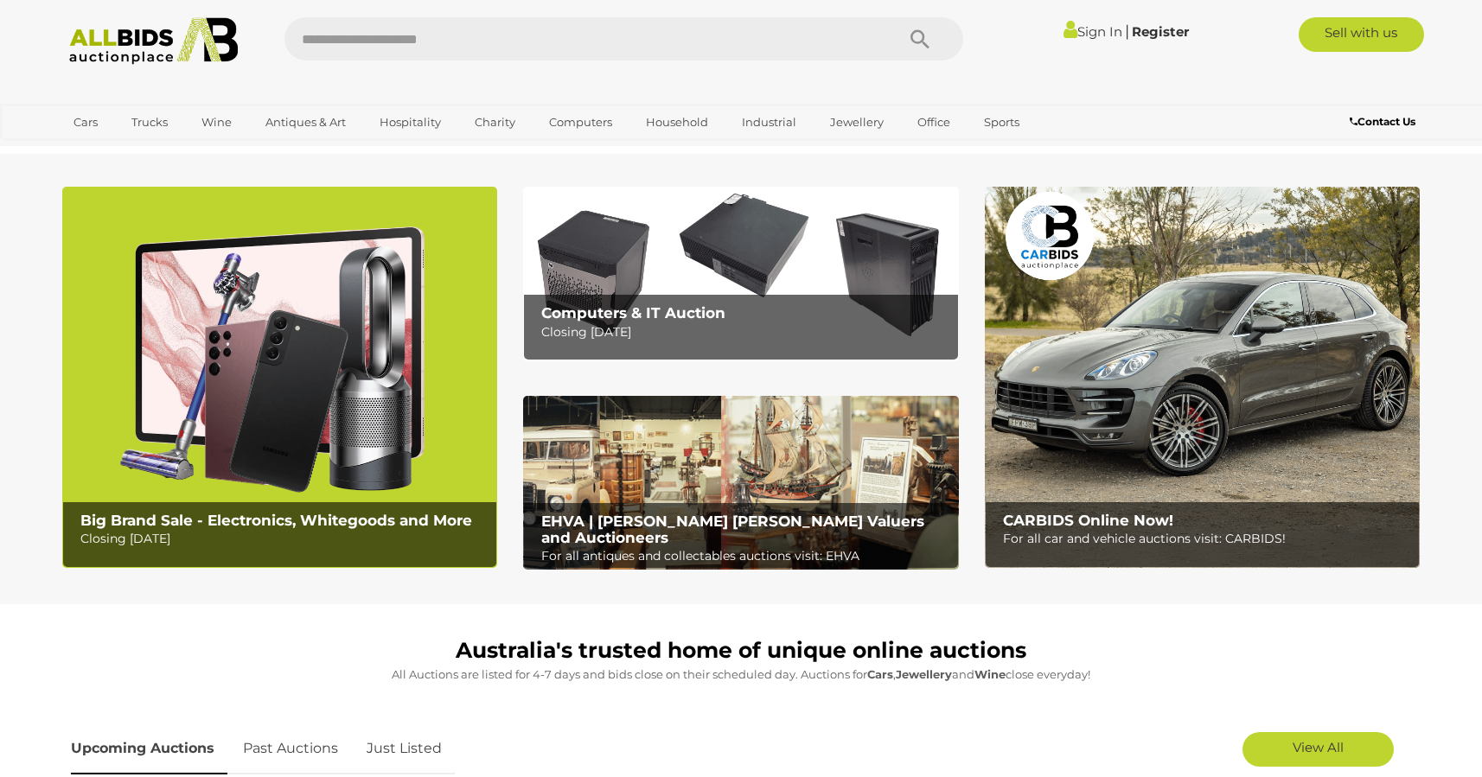
click at [1086, 32] on link "Sign In" at bounding box center [1093, 31] width 59 height 16
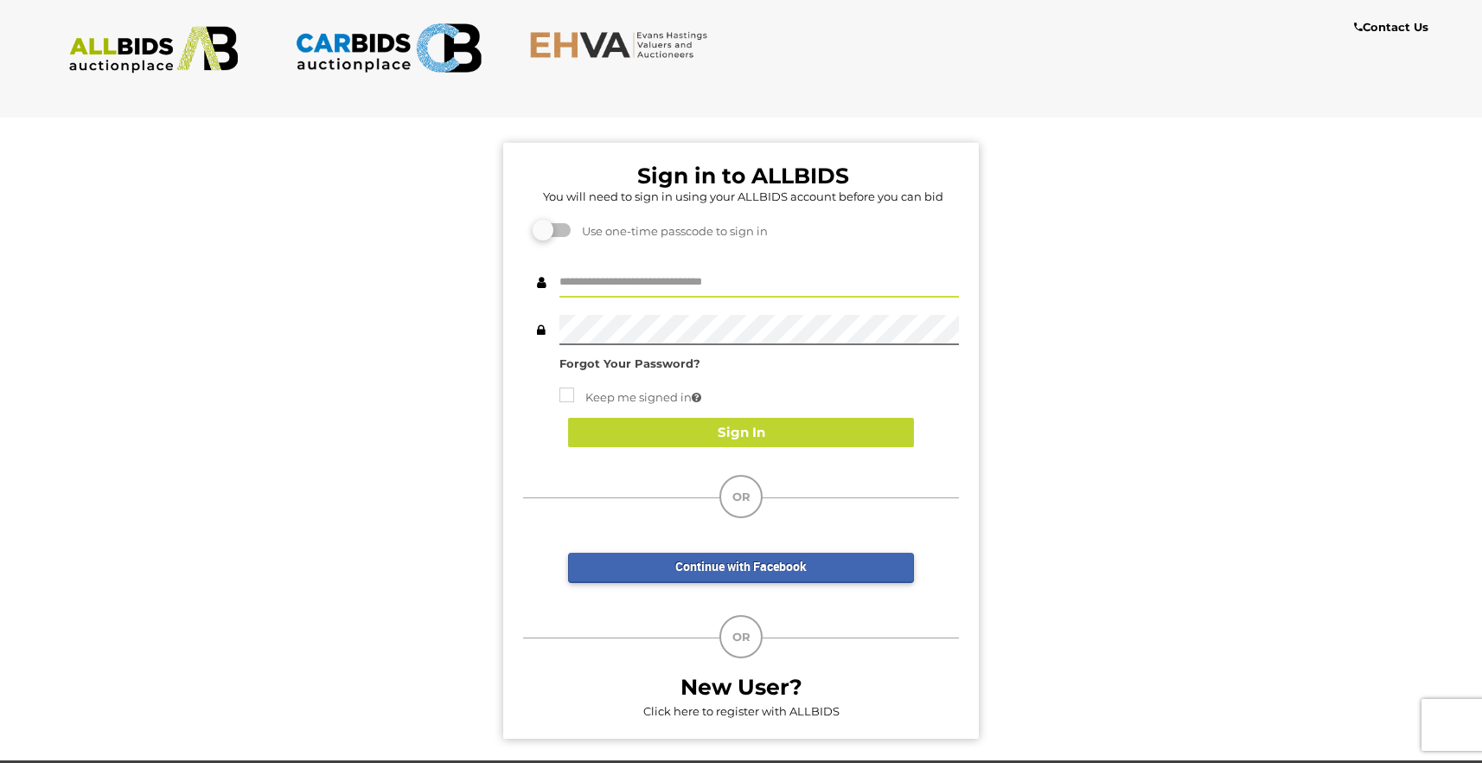
click at [582, 278] on input "text" at bounding box center [758, 282] width 399 height 30
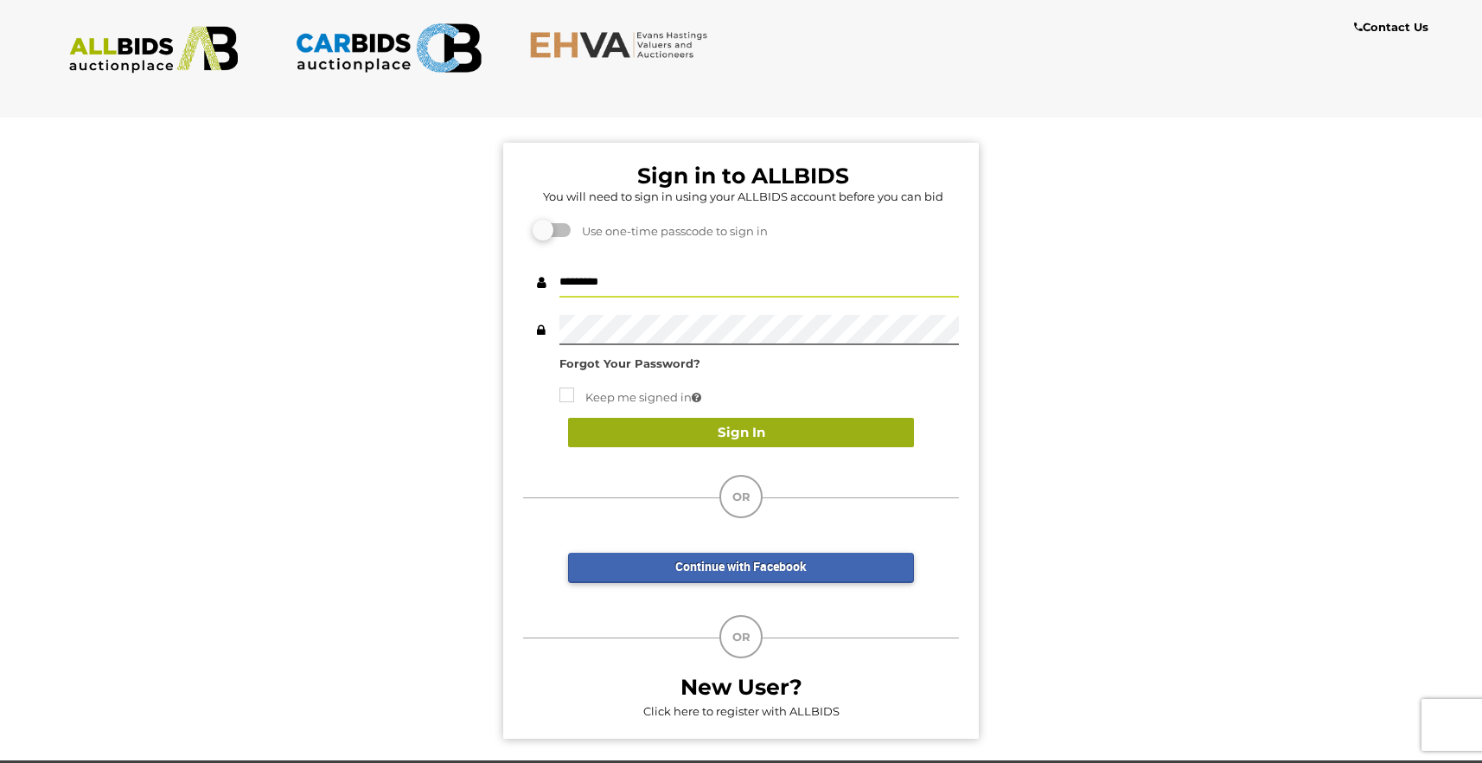
type input "*********"
click at [733, 434] on button "Sign In" at bounding box center [741, 433] width 346 height 30
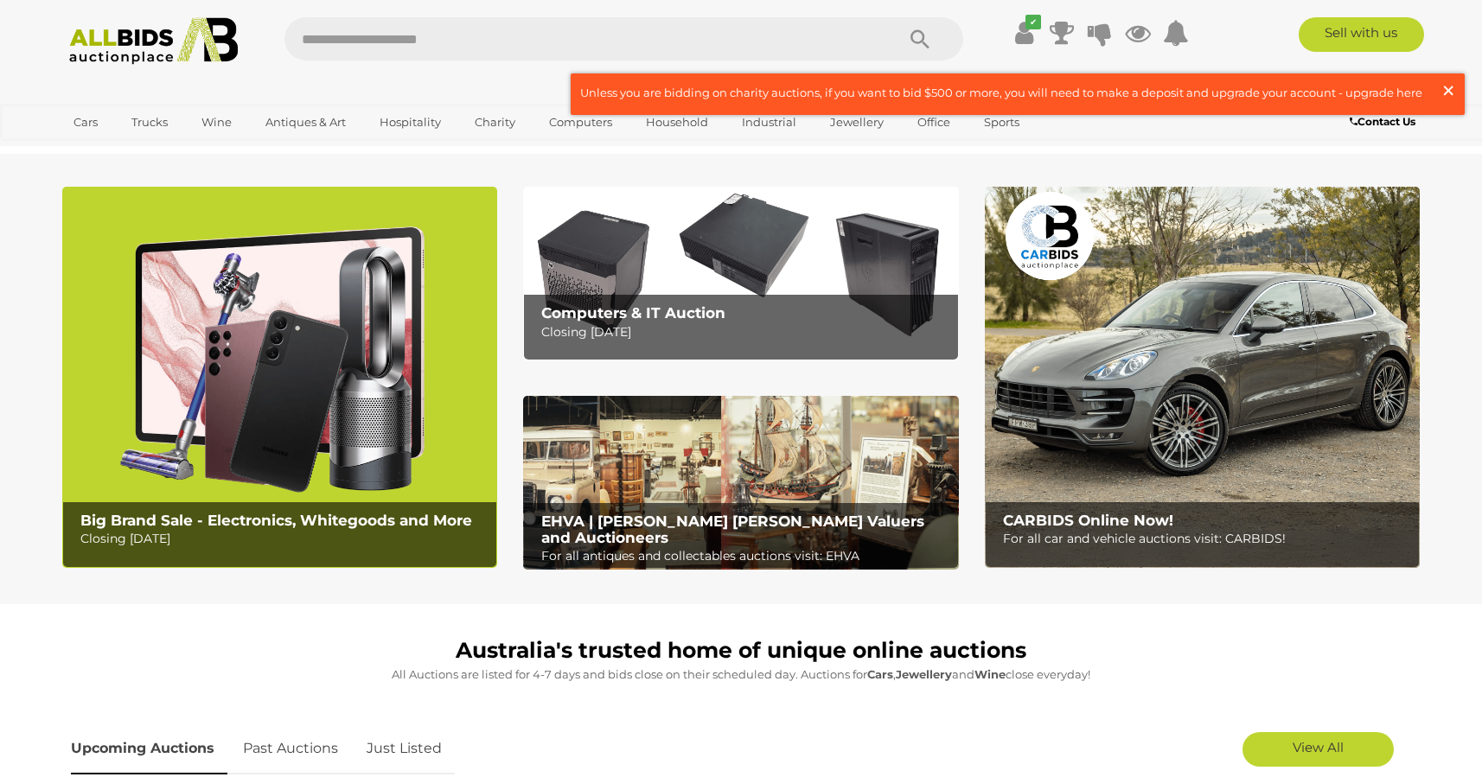
click at [1454, 89] on span "×" at bounding box center [1449, 90] width 16 height 34
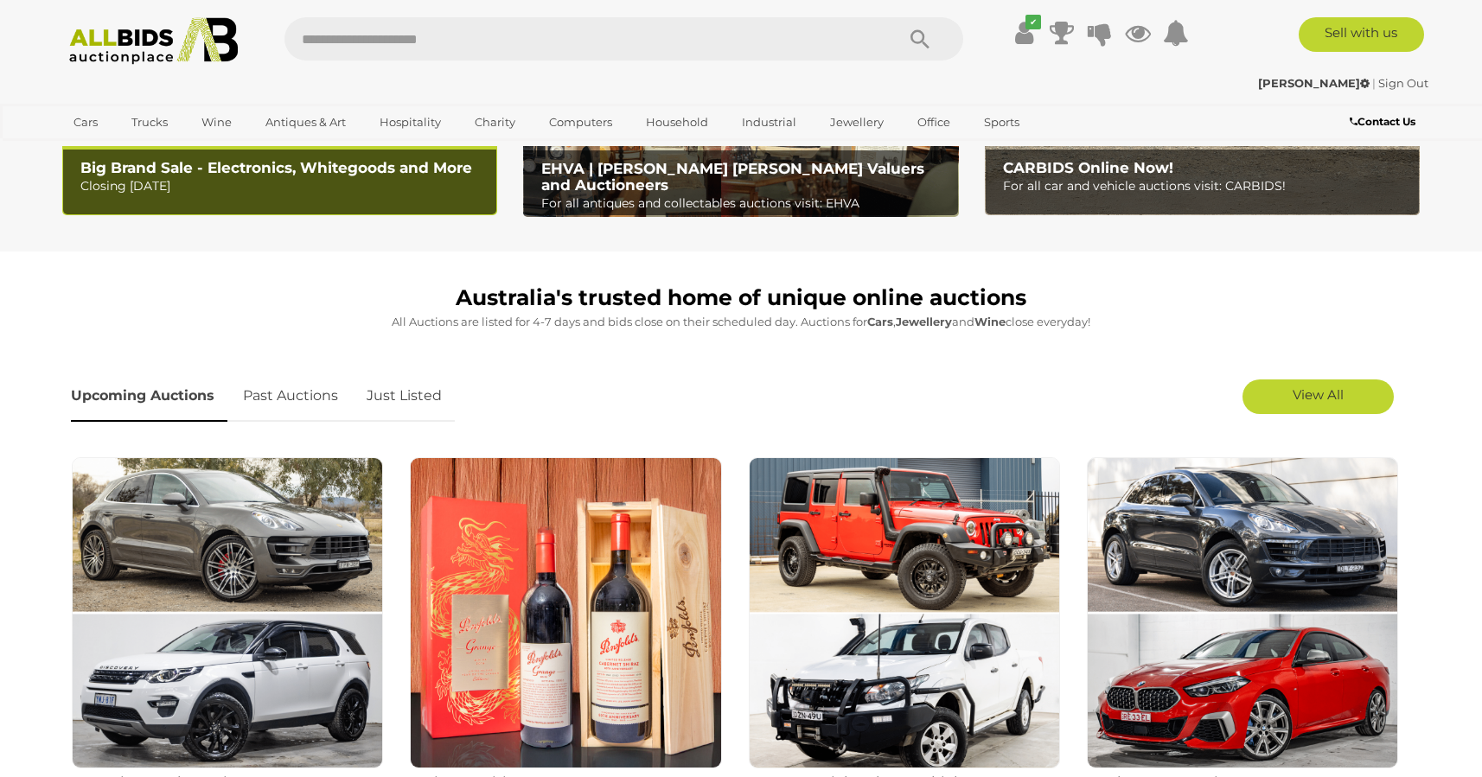
scroll to position [441, 0]
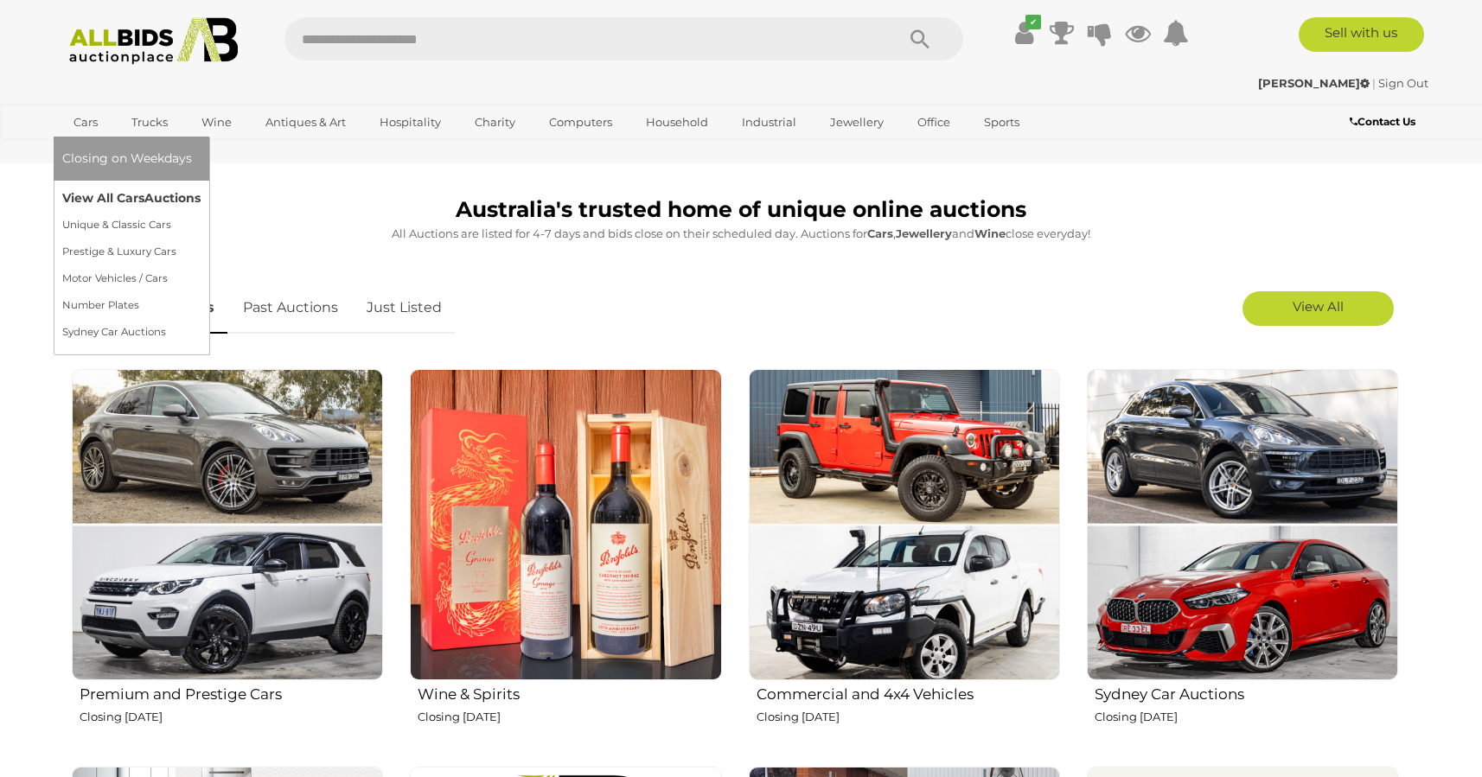
click at [102, 201] on link "View All Cars Auctions" at bounding box center [131, 198] width 138 height 27
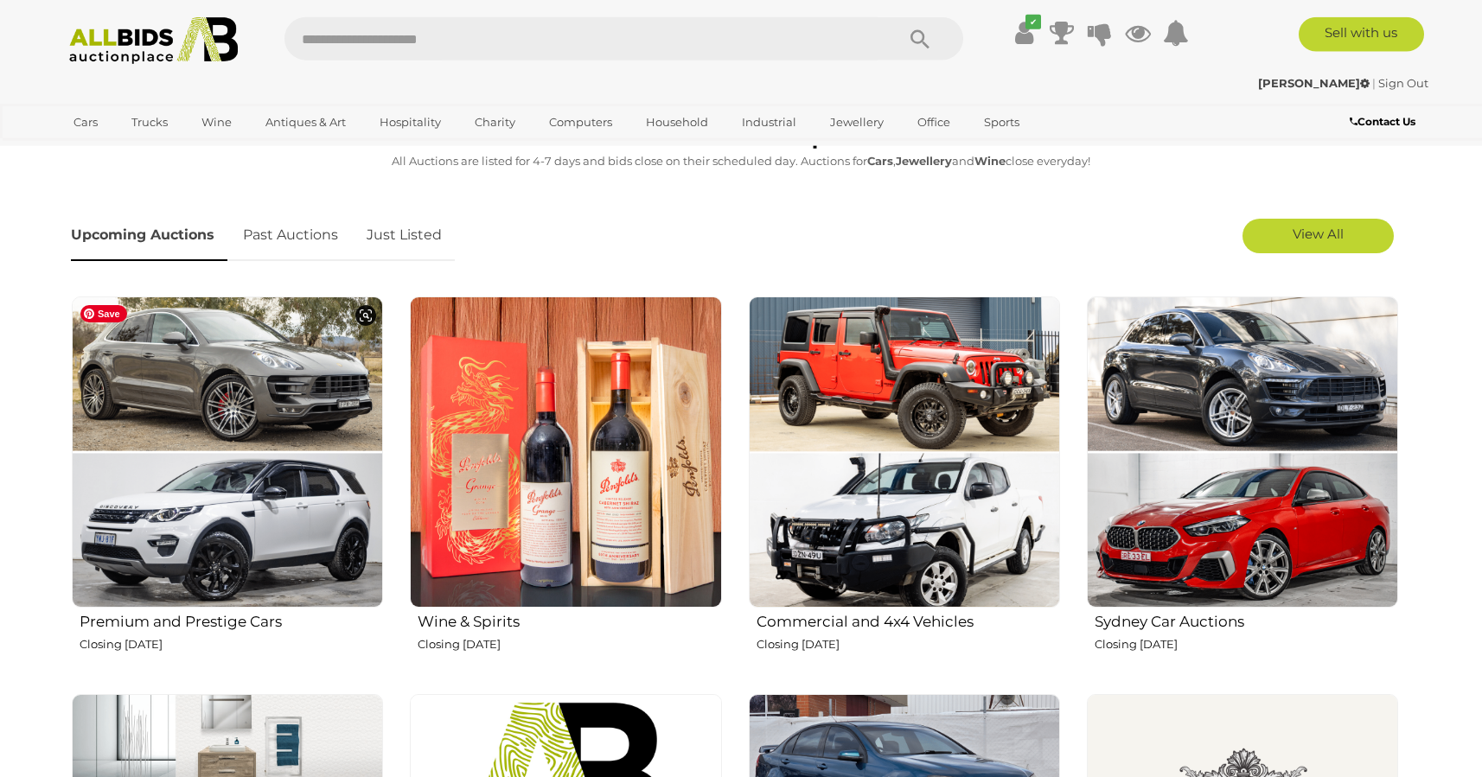
scroll to position [441, 0]
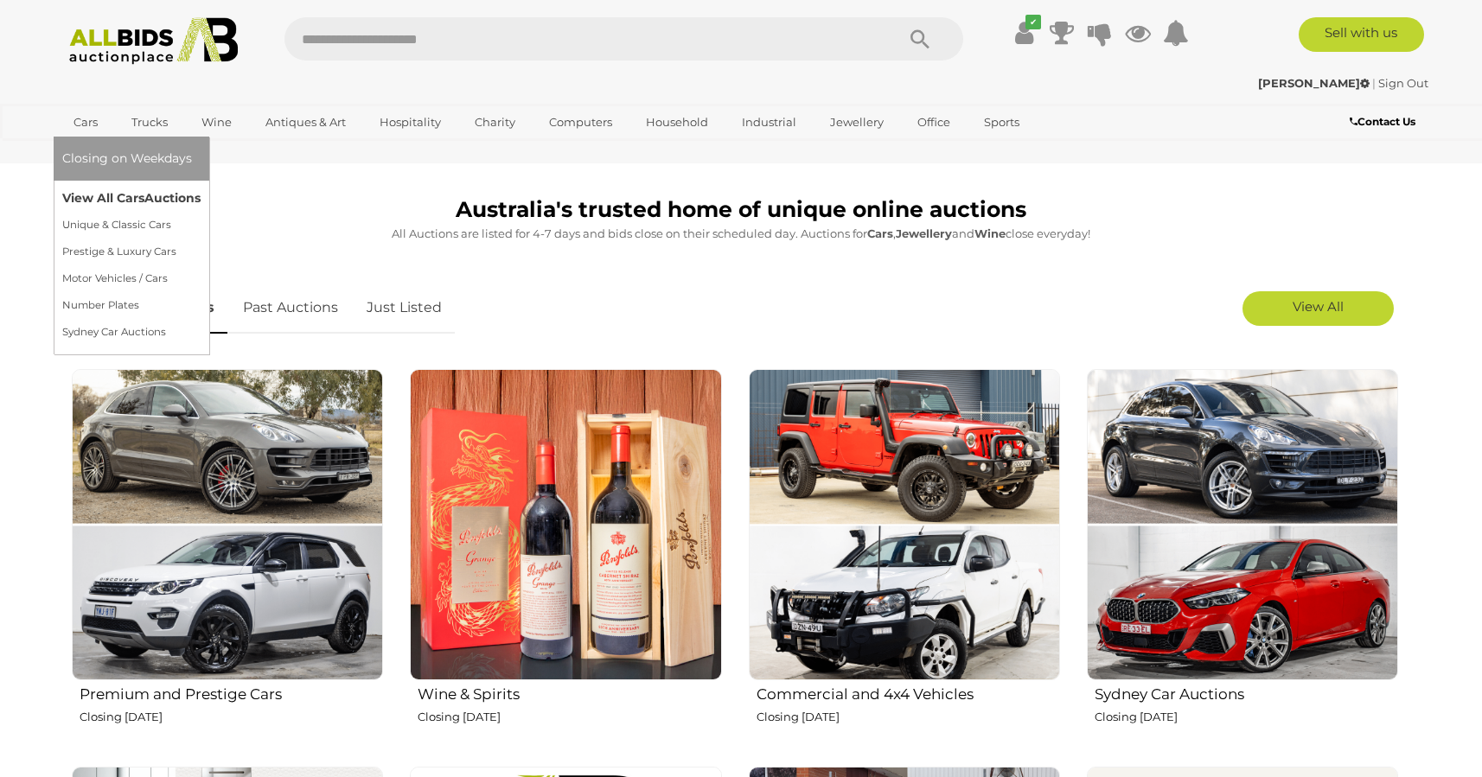
click at [95, 199] on link "View All Cars Auctions" at bounding box center [131, 198] width 138 height 27
